Goal: Transaction & Acquisition: Download file/media

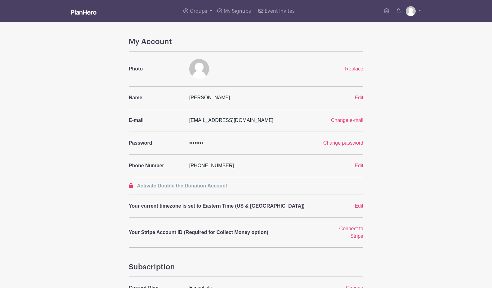
click at [78, 11] on img at bounding box center [83, 12] width 25 height 5
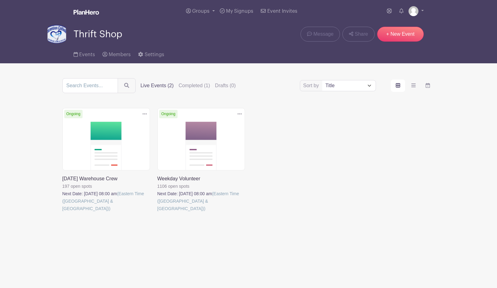
click at [62, 212] on link at bounding box center [62, 212] width 0 height 0
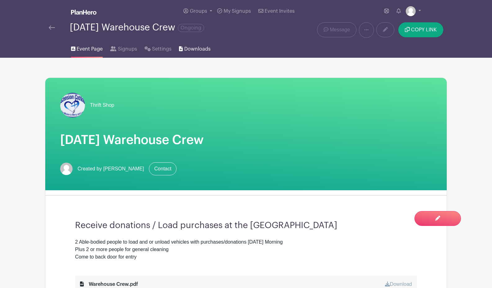
click at [198, 50] on span "Downloads" at bounding box center [197, 48] width 26 height 7
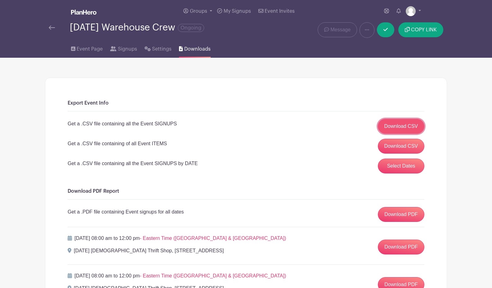
click at [404, 126] on link "Download CSV" at bounding box center [401, 126] width 47 height 15
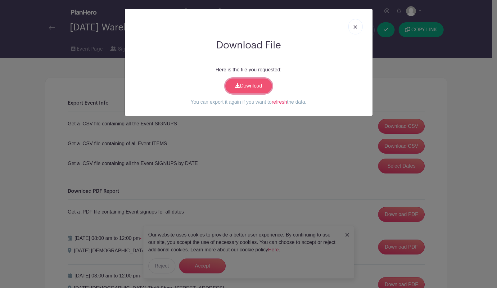
click at [254, 85] on link "Download" at bounding box center [248, 86] width 47 height 15
click at [355, 26] on img at bounding box center [356, 27] width 4 height 4
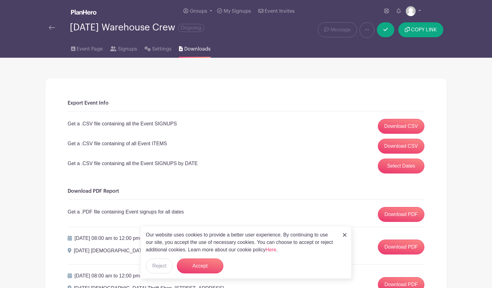
click at [49, 27] on img at bounding box center [52, 27] width 6 height 4
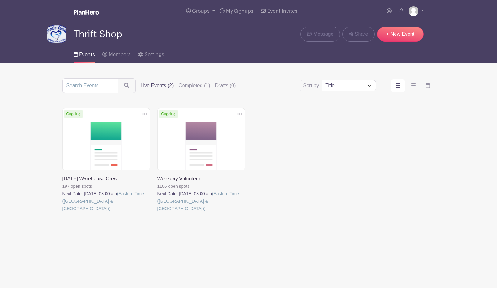
click at [157, 212] on link at bounding box center [157, 212] width 0 height 0
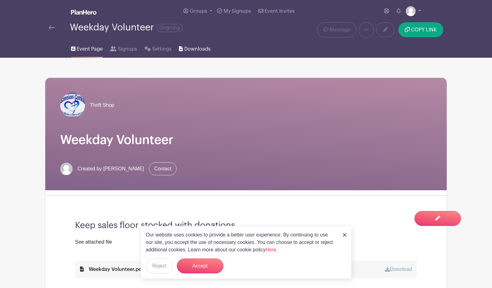
click at [191, 47] on span "Downloads" at bounding box center [197, 48] width 26 height 7
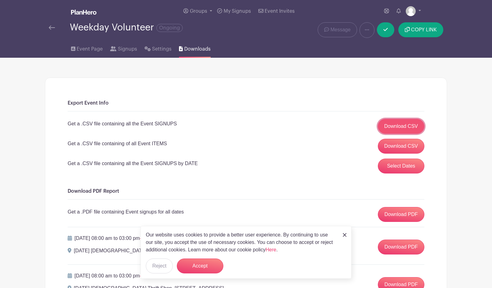
click at [391, 124] on link "Download CSV" at bounding box center [401, 126] width 47 height 15
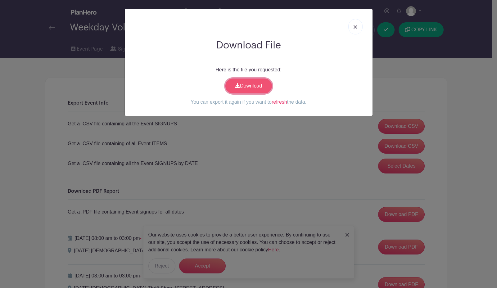
click at [250, 87] on link "Download" at bounding box center [248, 86] width 47 height 15
click at [354, 28] on img at bounding box center [356, 27] width 4 height 4
